Goal: Complete application form

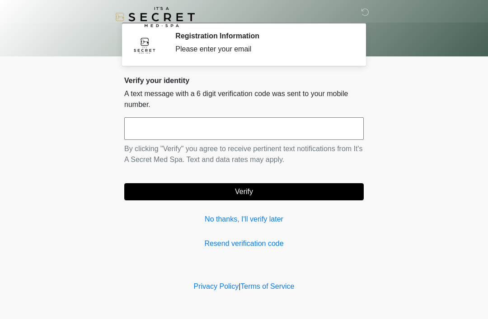
click at [215, 218] on link "No thanks, I'll verify later" at bounding box center [243, 219] width 239 height 11
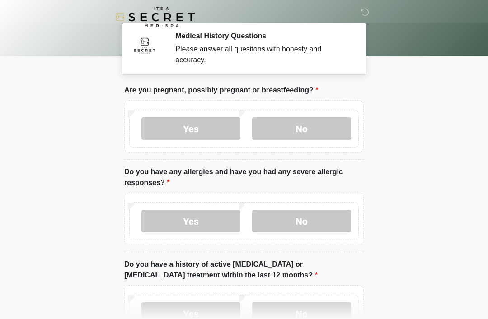
click at [333, 133] on label "No" at bounding box center [301, 128] width 99 height 23
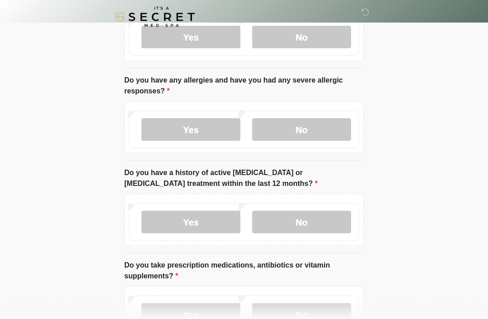
click at [324, 126] on label "No" at bounding box center [301, 130] width 99 height 23
click at [334, 224] on label "No" at bounding box center [301, 222] width 99 height 23
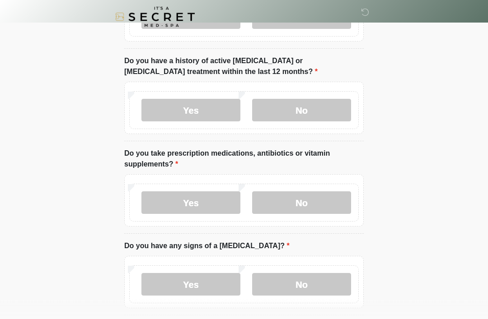
click at [327, 202] on label "No" at bounding box center [301, 203] width 99 height 23
click at [313, 285] on label "No" at bounding box center [301, 284] width 99 height 23
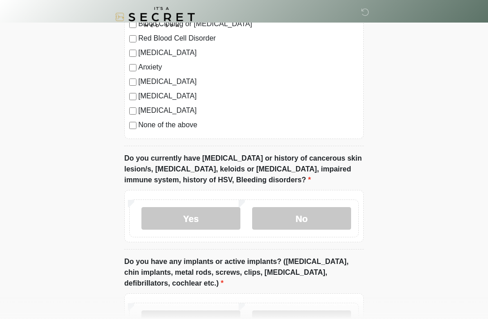
scroll to position [604, 0]
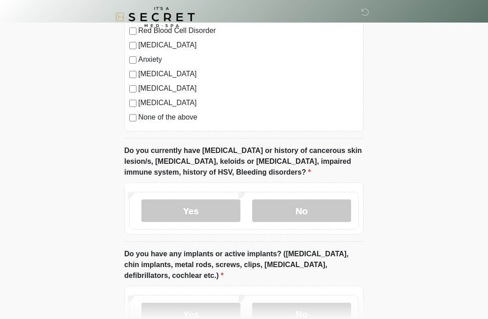
click at [335, 209] on label "No" at bounding box center [301, 211] width 99 height 23
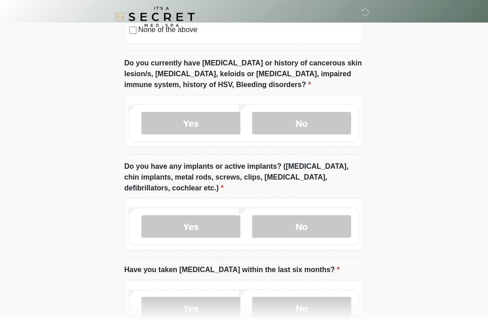
scroll to position [697, 0]
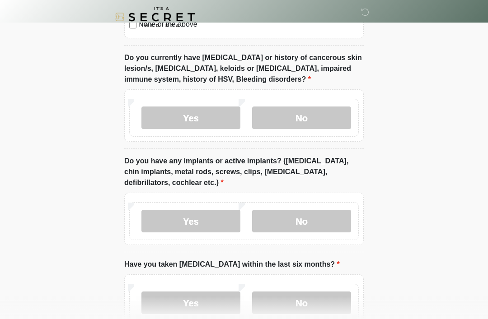
click at [318, 228] on label "No" at bounding box center [301, 221] width 99 height 23
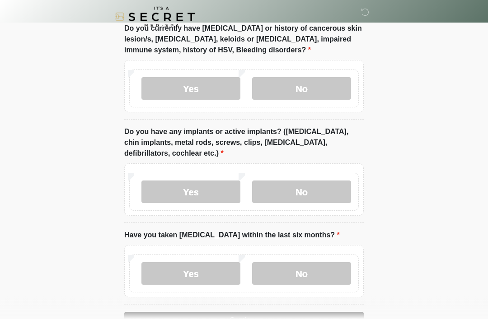
scroll to position [755, 0]
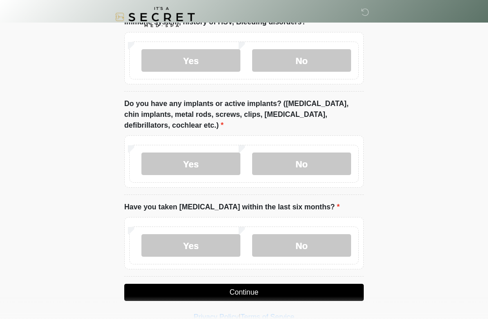
click at [317, 247] on label "No" at bounding box center [301, 245] width 99 height 23
click at [311, 294] on button "Continue" at bounding box center [243, 292] width 239 height 17
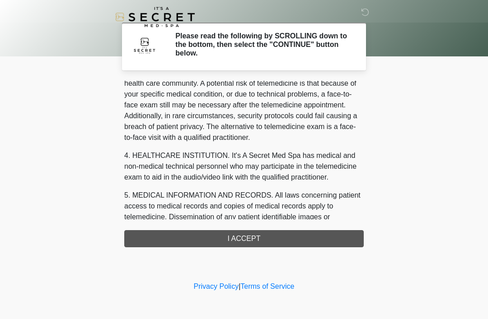
scroll to position [185, 0]
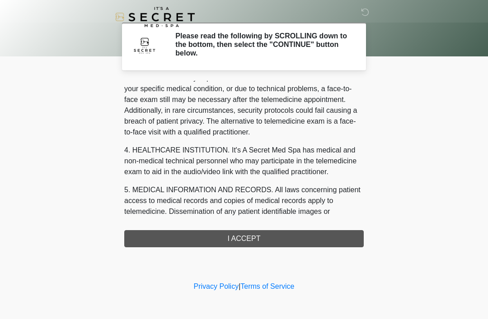
click at [295, 241] on div "1. PURPOSE. The purpose of this form is to obtain your consent for a telemedici…" at bounding box center [243, 164] width 239 height 167
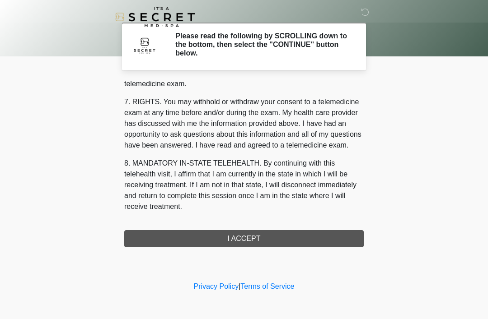
scroll to position [385, 0]
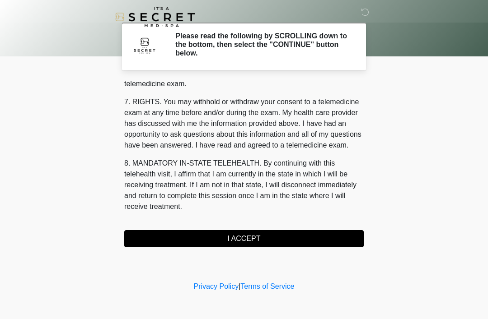
click at [306, 241] on button "I ACCEPT" at bounding box center [243, 238] width 239 height 17
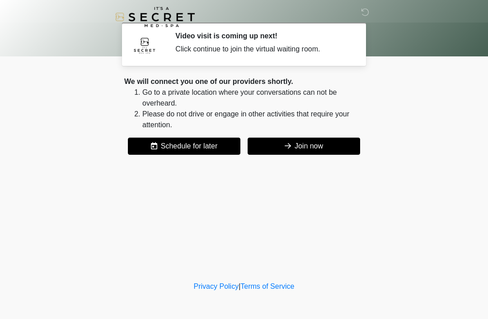
click at [342, 138] on button "Join now" at bounding box center [304, 146] width 112 height 17
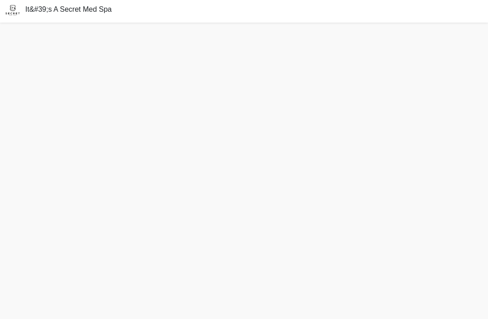
scroll to position [5, 0]
